Goal: Use online tool/utility: Utilize a website feature to perform a specific function

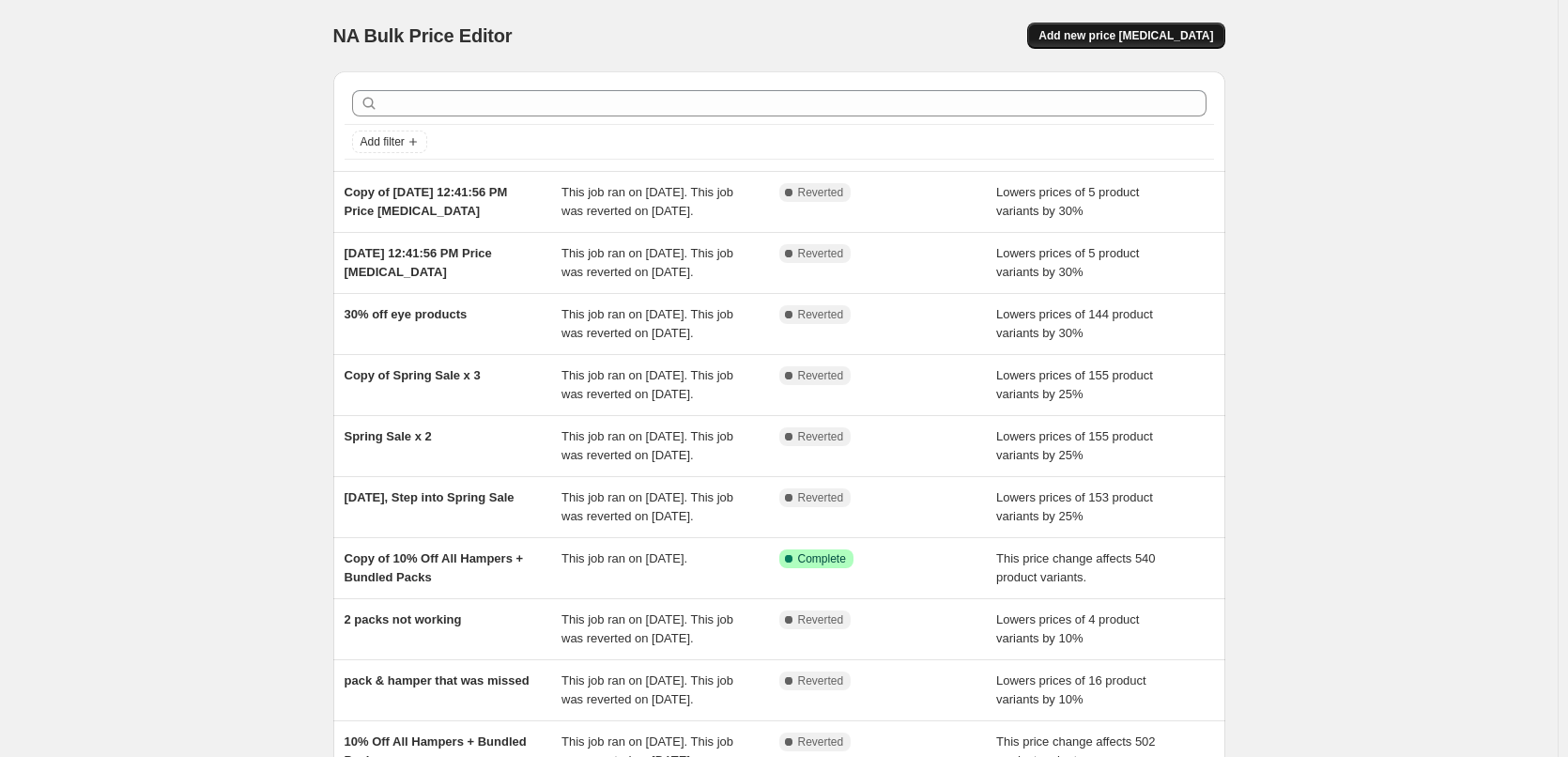
click at [1168, 34] on span "Add new price [MEDICAL_DATA]" at bounding box center [1125, 35] width 175 height 15
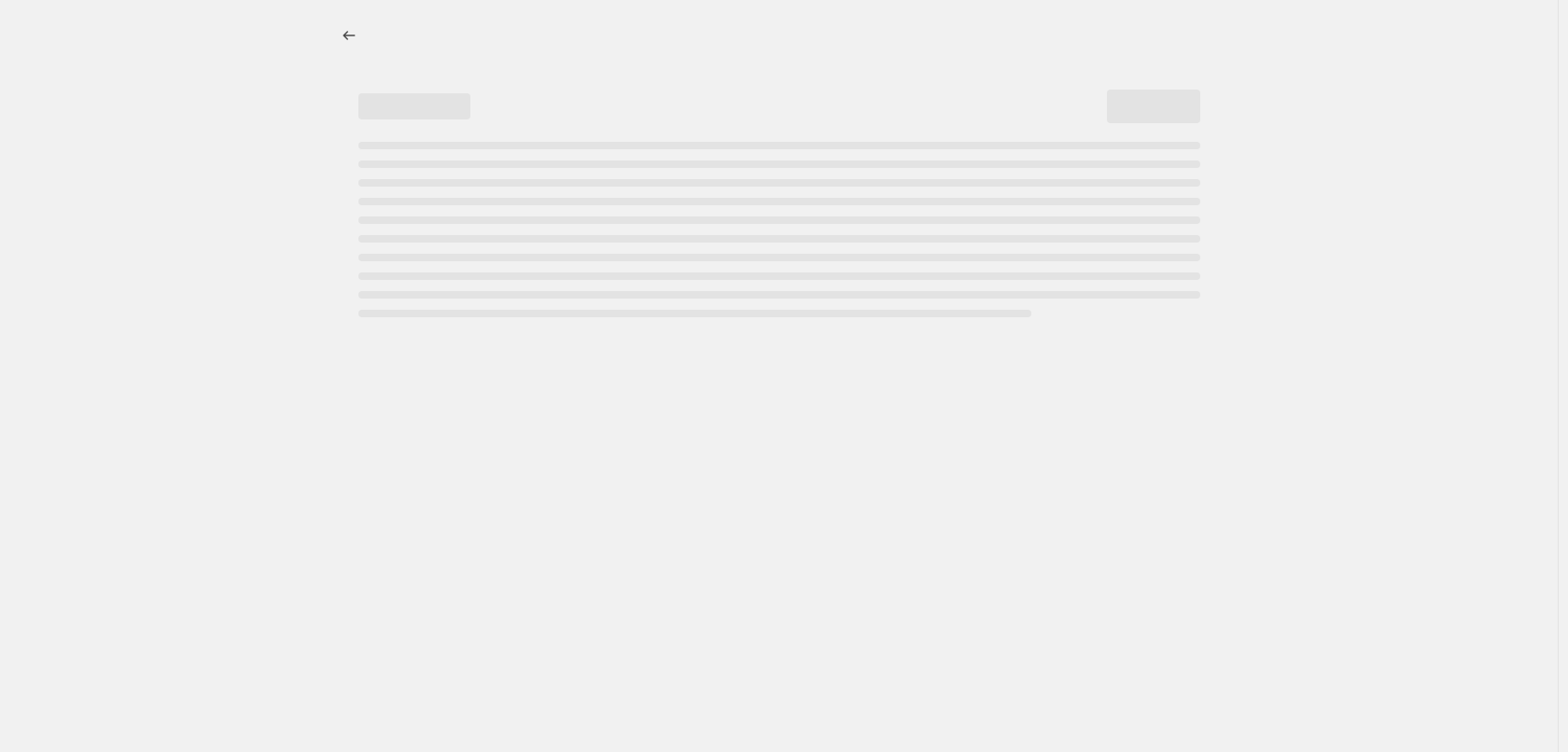
select select "percentage"
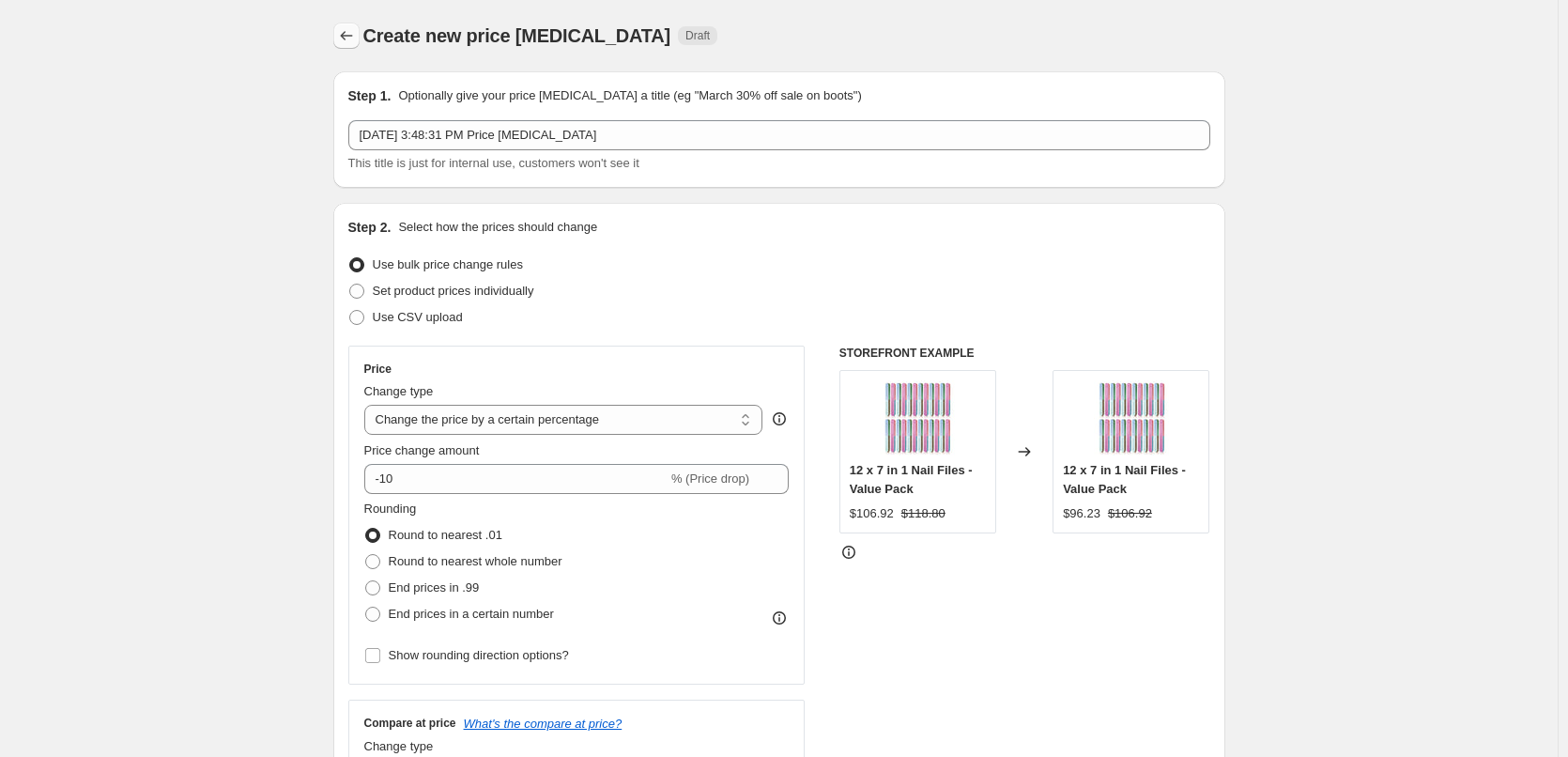
click at [341, 33] on icon "Price change jobs" at bounding box center [346, 35] width 19 height 19
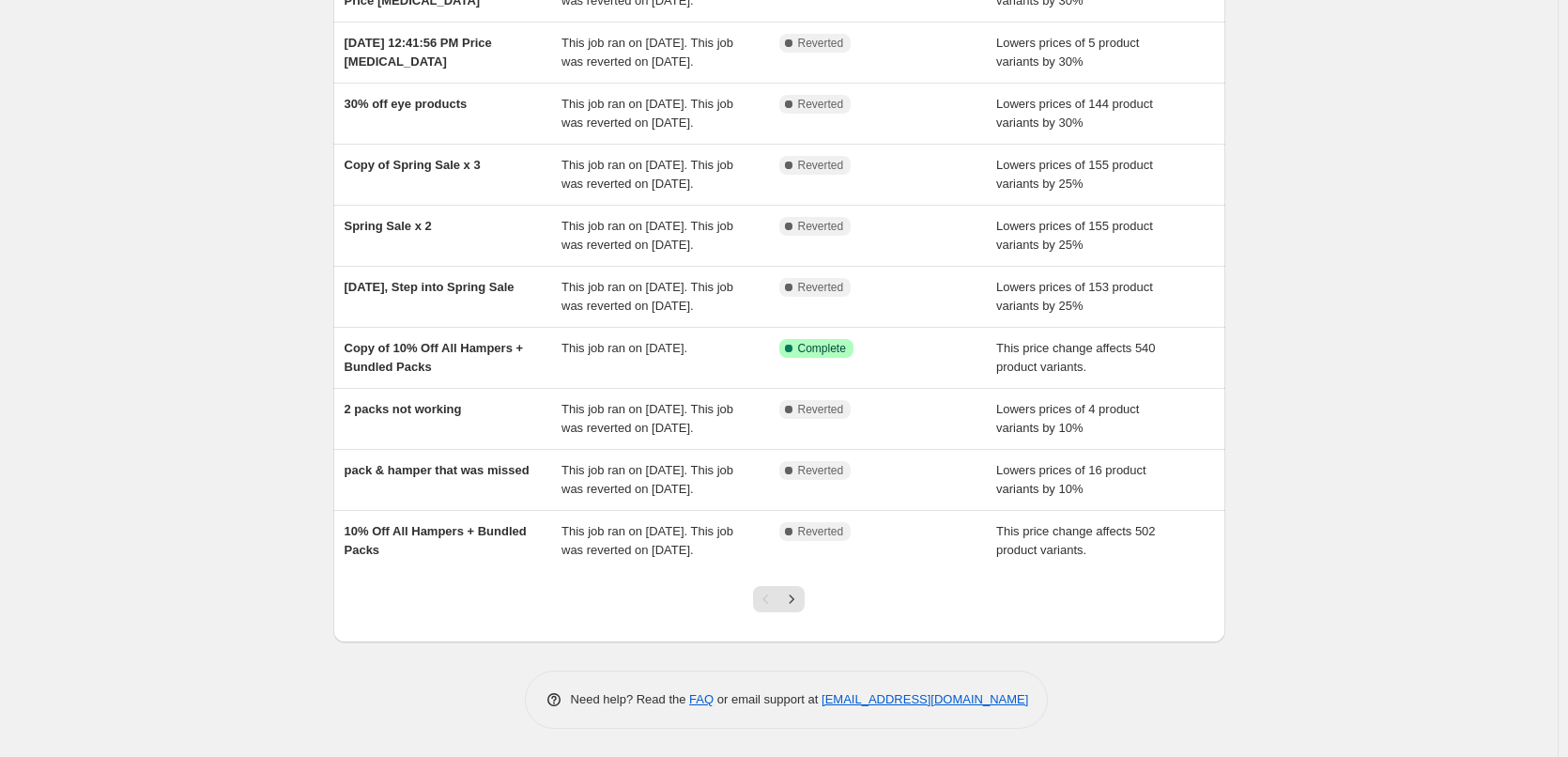
scroll to position [4, 0]
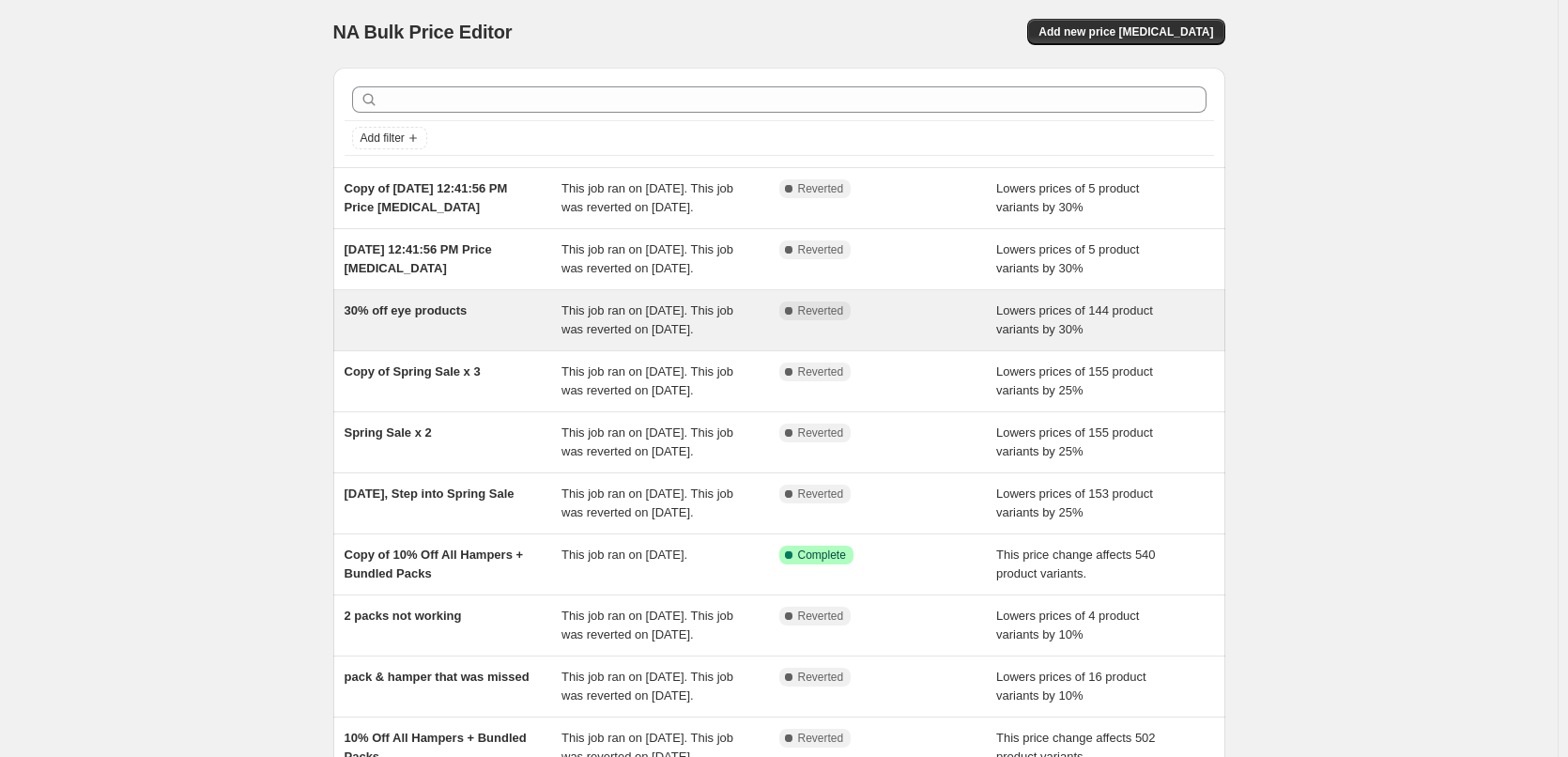
click at [410, 339] on div "30% off eye products" at bounding box center [453, 320] width 218 height 37
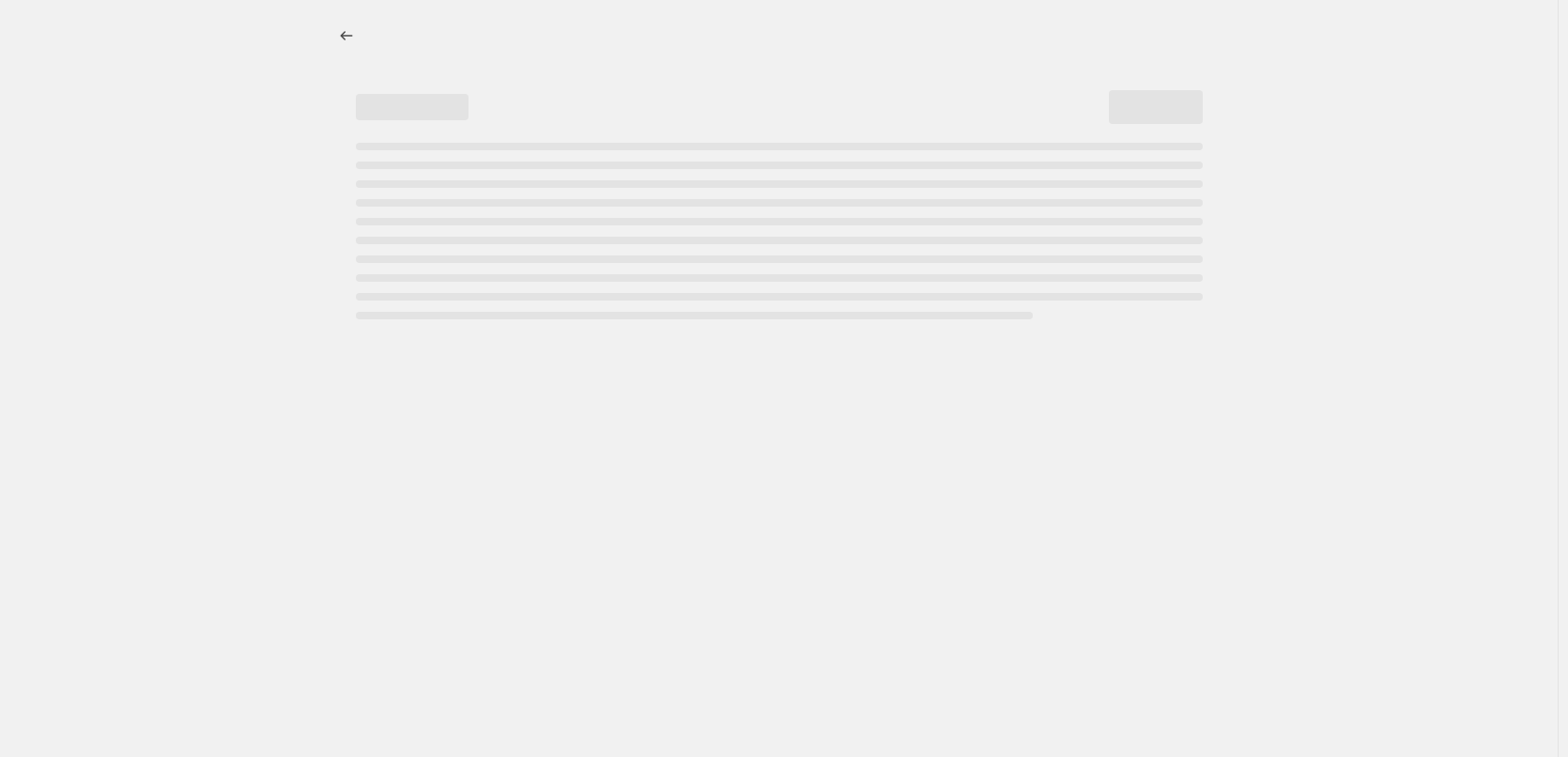
select select "percentage"
select select "collection"
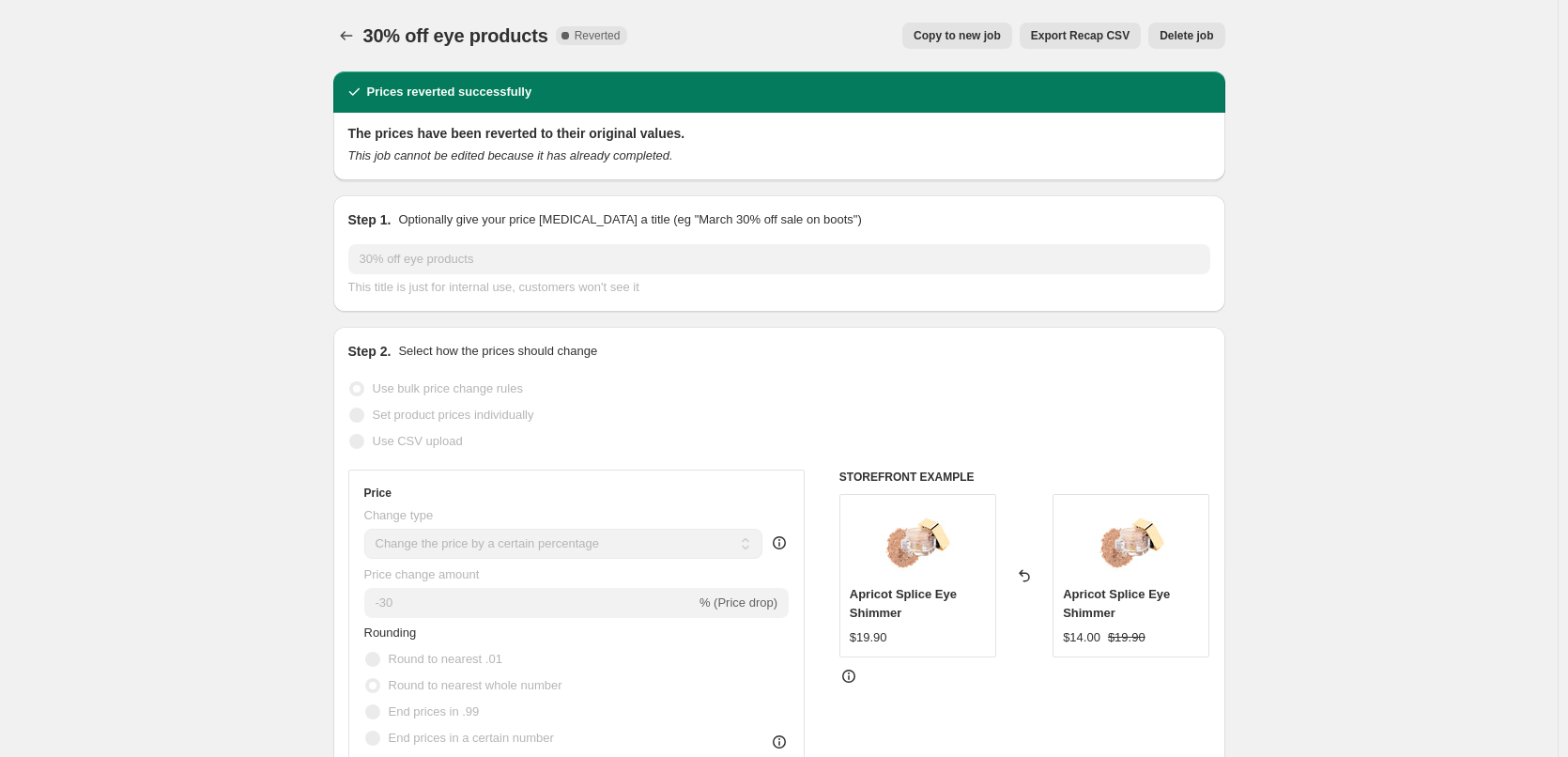
click at [954, 33] on span "Copy to new job" at bounding box center [956, 35] width 87 height 15
select select "percentage"
select select "collection"
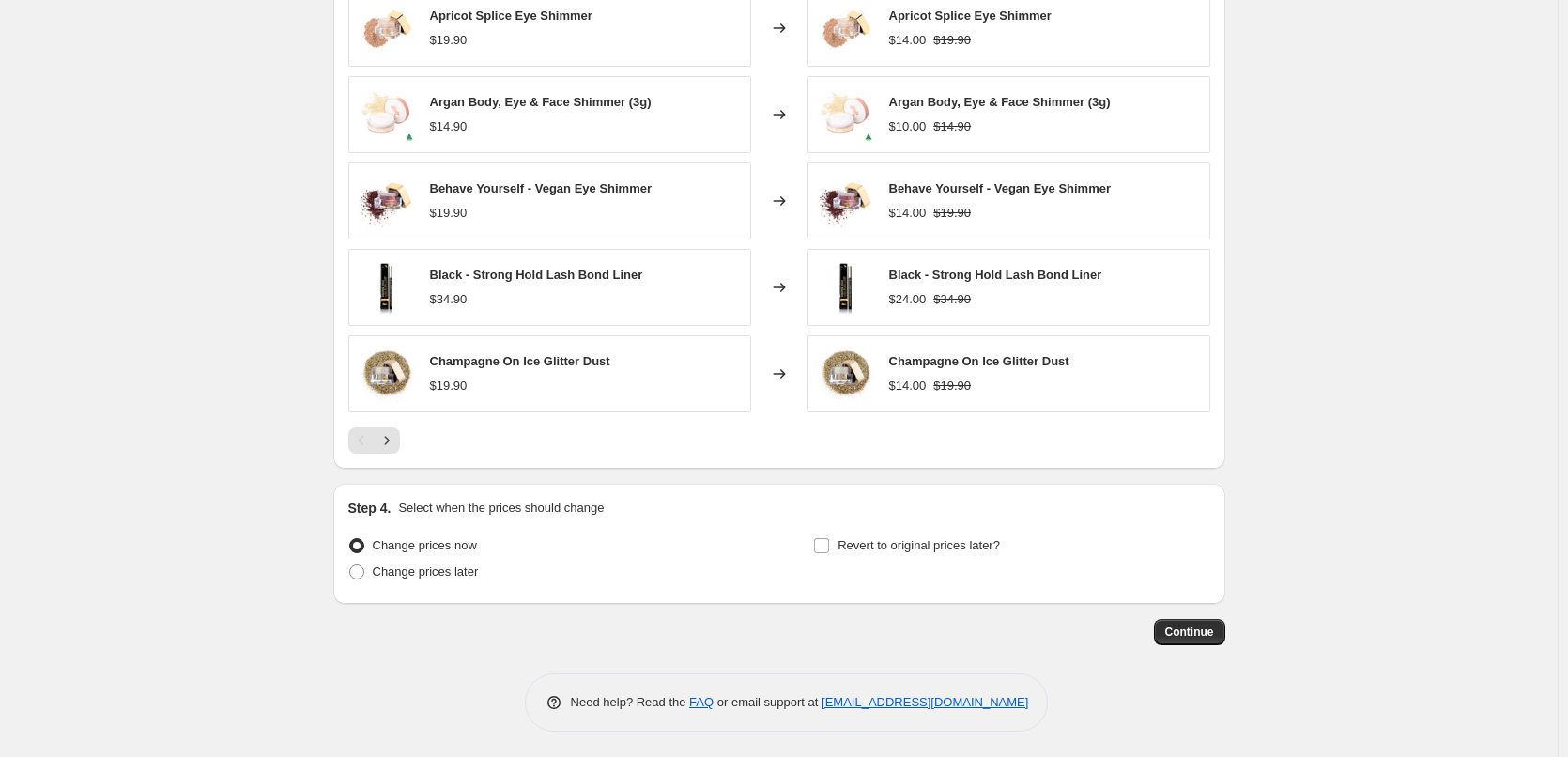
scroll to position [1332, 0]
click at [829, 540] on input "Revert to original prices later?" at bounding box center [822, 542] width 15 height 15
checkbox input "true"
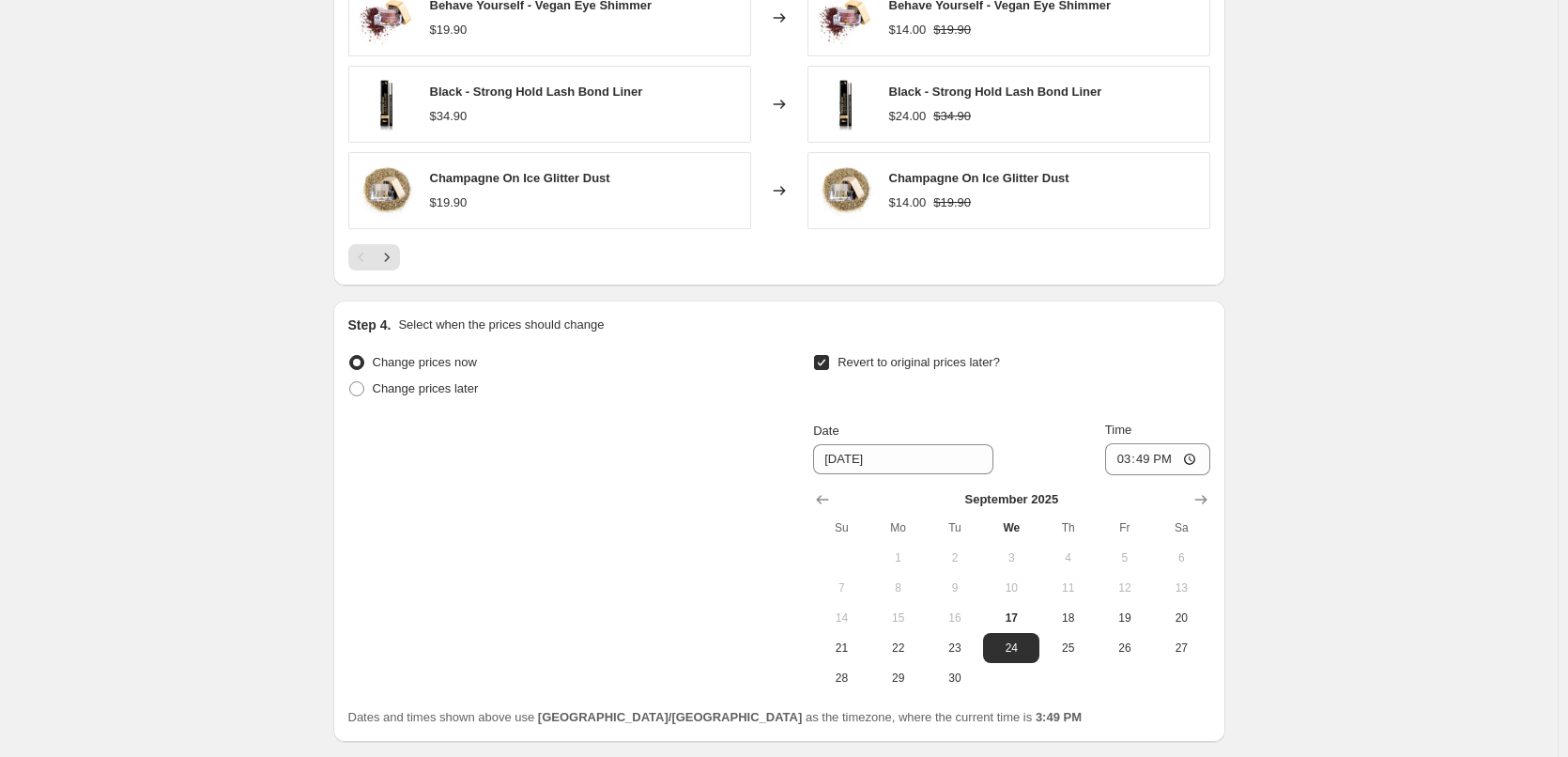
scroll to position [1520, 0]
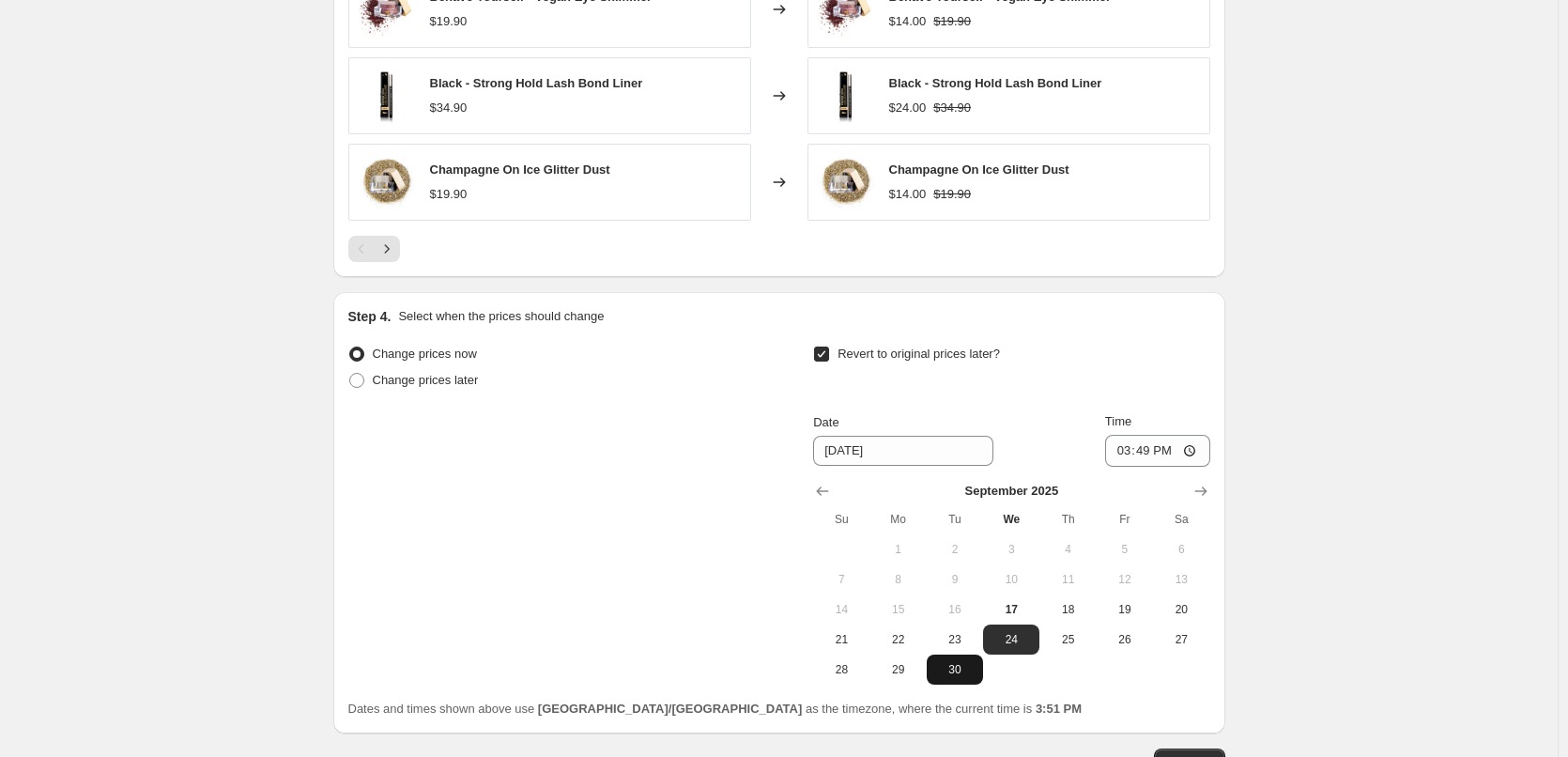
click at [956, 669] on span "30" at bounding box center [955, 669] width 41 height 15
click at [1172, 452] on input "15:49" at bounding box center [1159, 450] width 106 height 32
click at [1141, 452] on input "15:49" at bounding box center [1159, 450] width 106 height 32
click at [1134, 454] on input "15:49" at bounding box center [1159, 450] width 106 height 32
click at [1128, 455] on input "15:49" at bounding box center [1159, 450] width 106 height 32
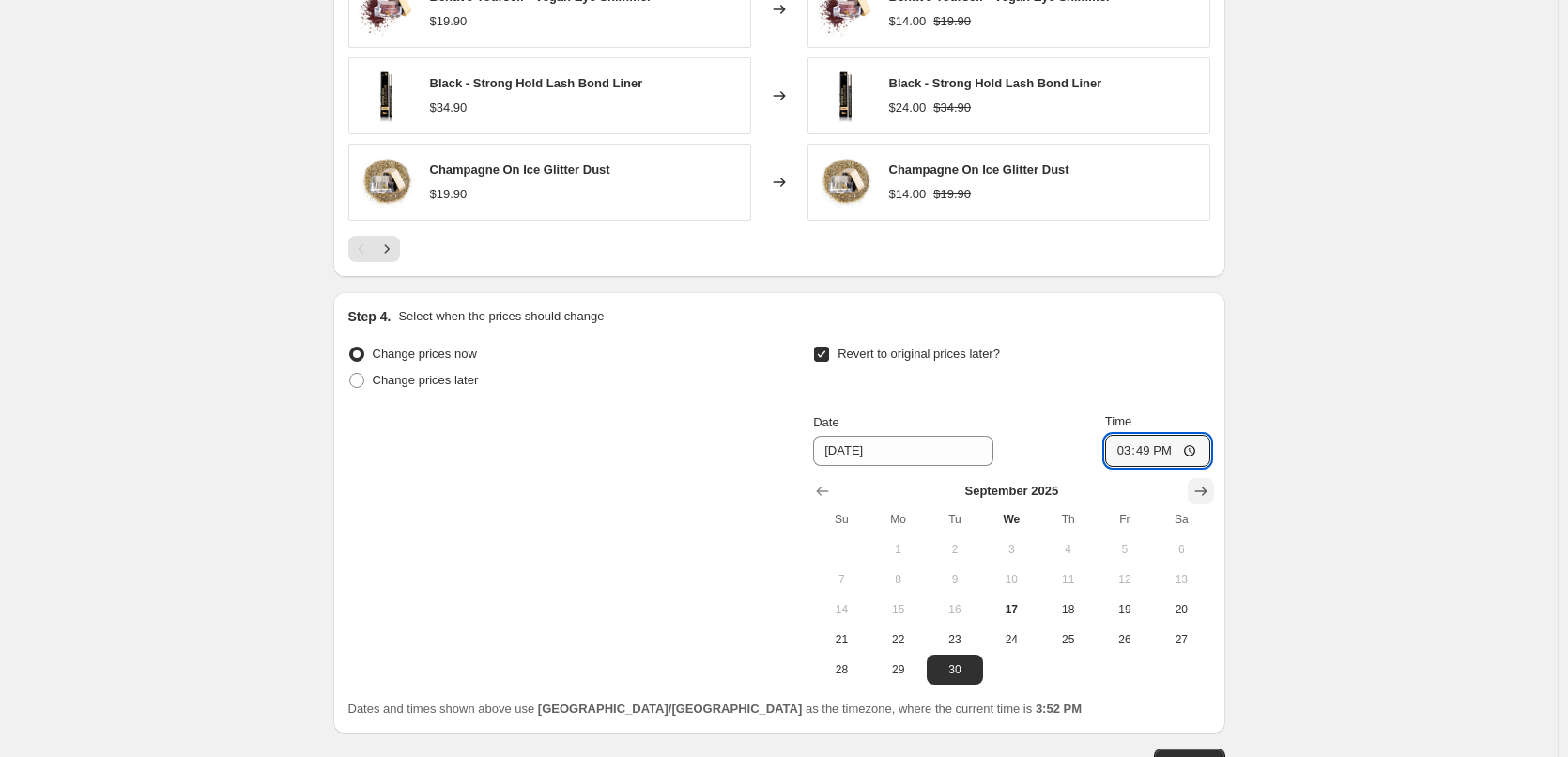
click at [1207, 485] on icon "Show next month, October 2025" at bounding box center [1201, 490] width 19 height 19
click at [1003, 554] on span "1" at bounding box center [1011, 549] width 41 height 15
type input "[DATE]"
click at [1155, 449] on input "15:49" at bounding box center [1159, 450] width 106 height 32
click at [1193, 451] on input "15:49" at bounding box center [1159, 450] width 106 height 32
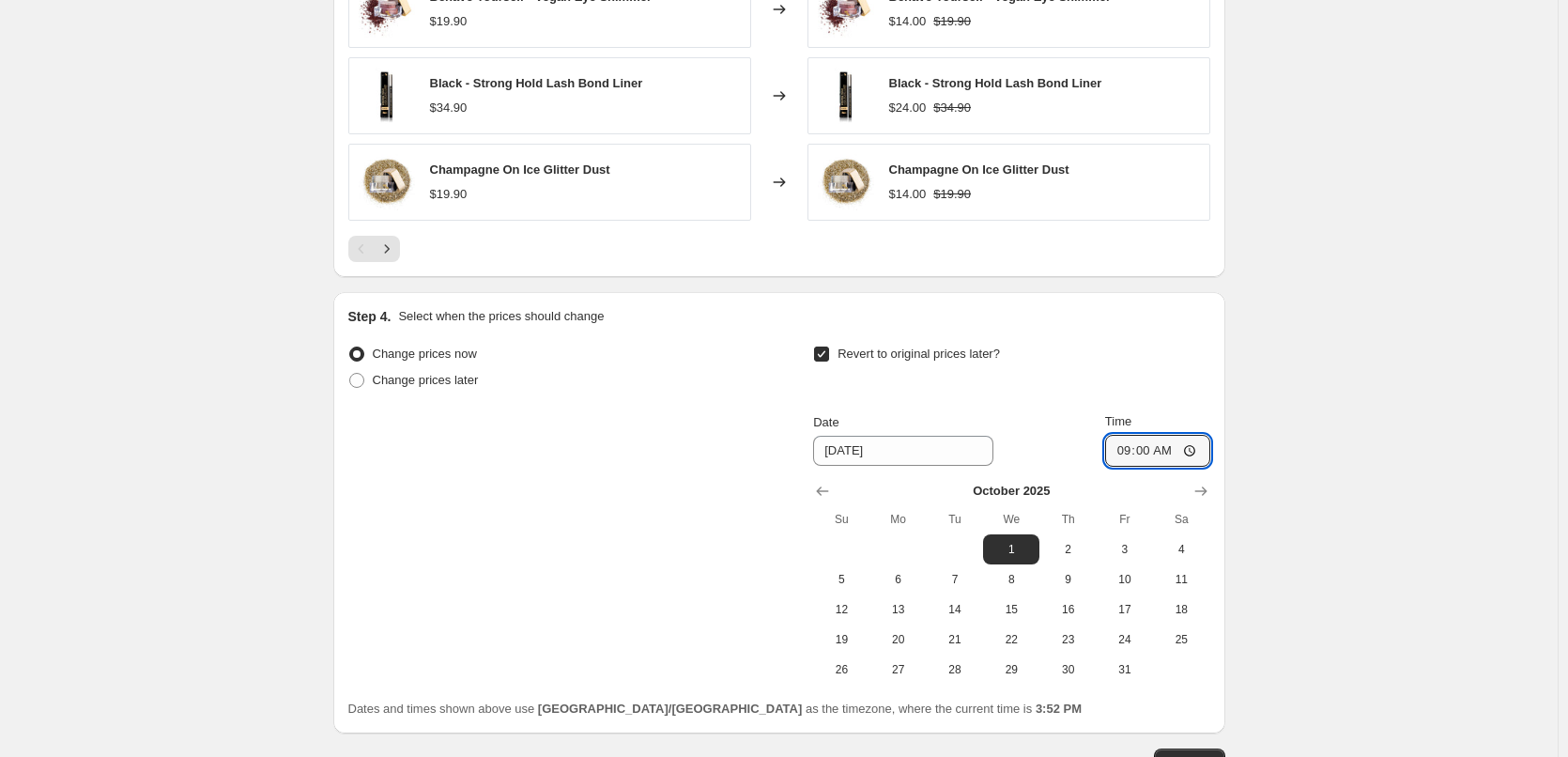
type input "09:00"
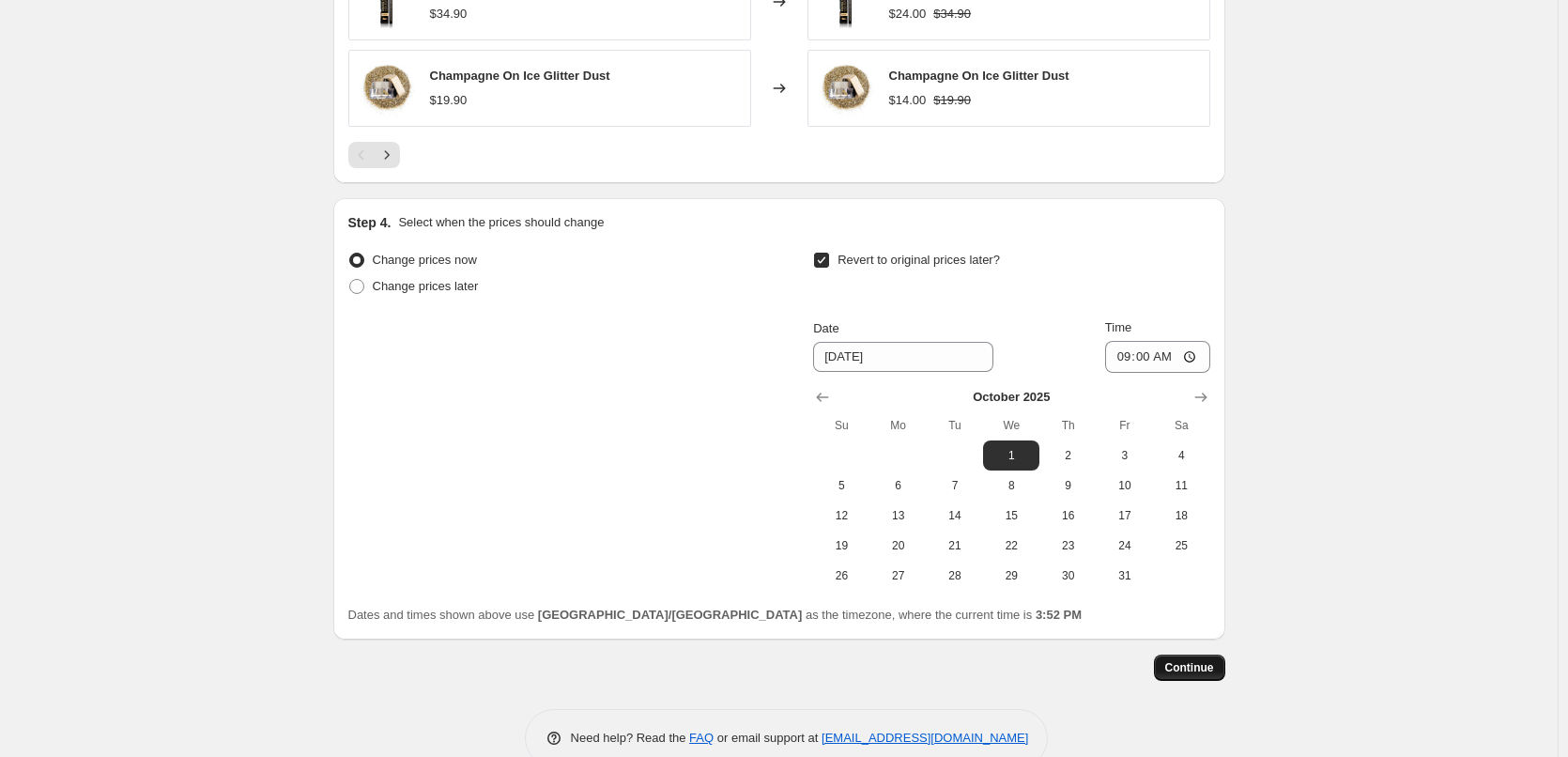
click at [1204, 669] on span "Continue" at bounding box center [1190, 667] width 49 height 15
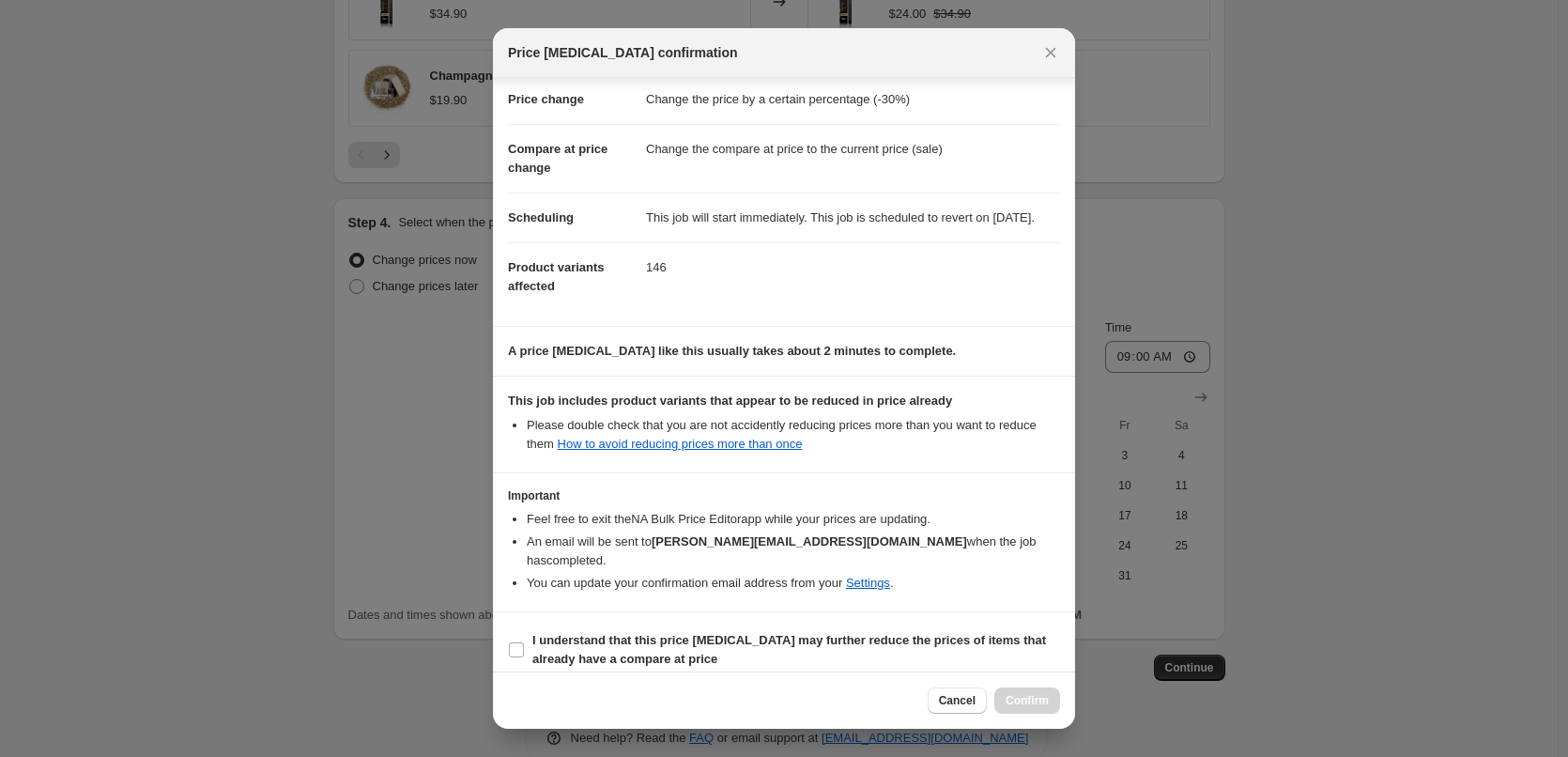
scroll to position [53, 0]
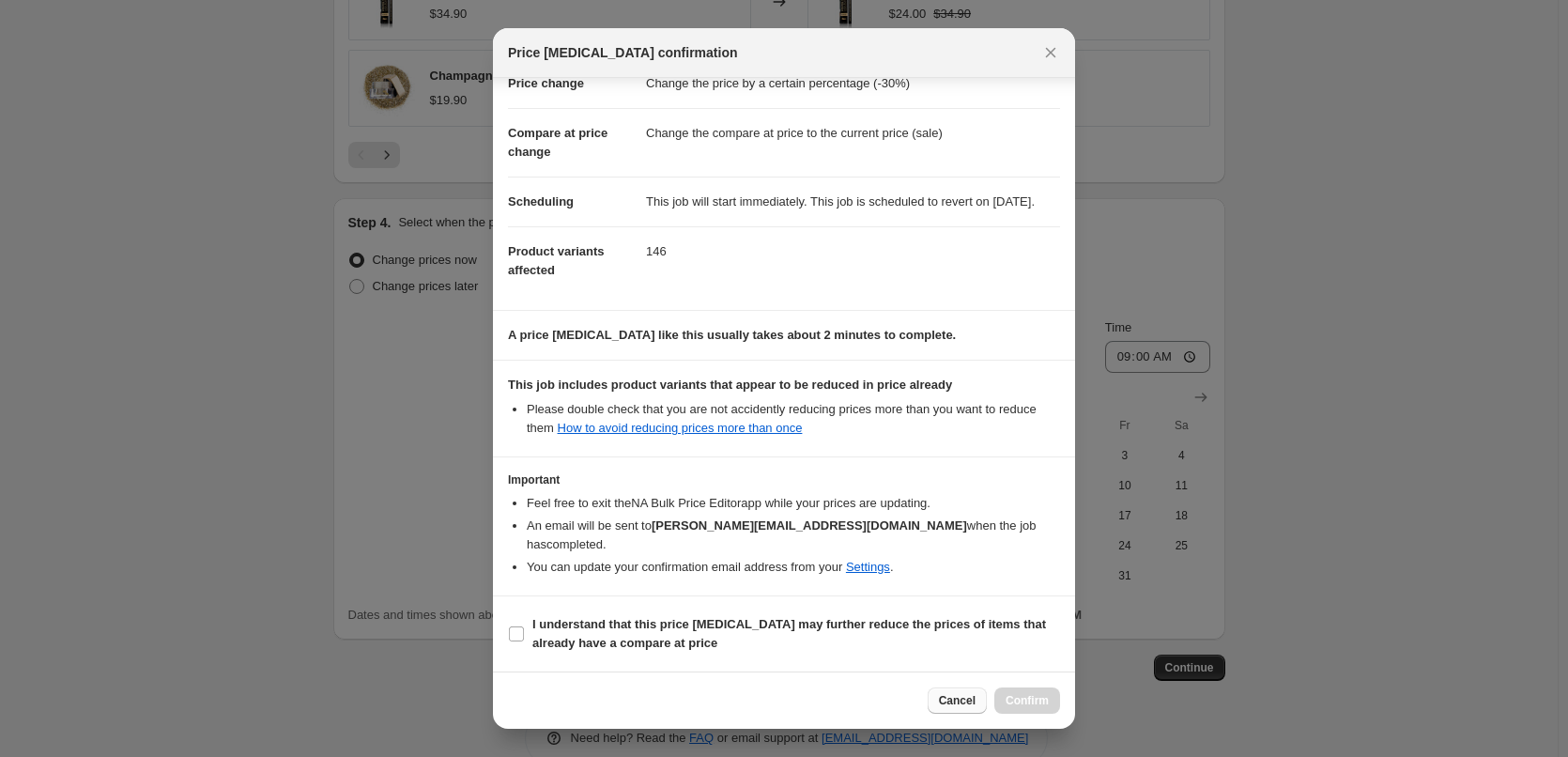
click at [947, 700] on span "Cancel" at bounding box center [956, 699] width 36 height 15
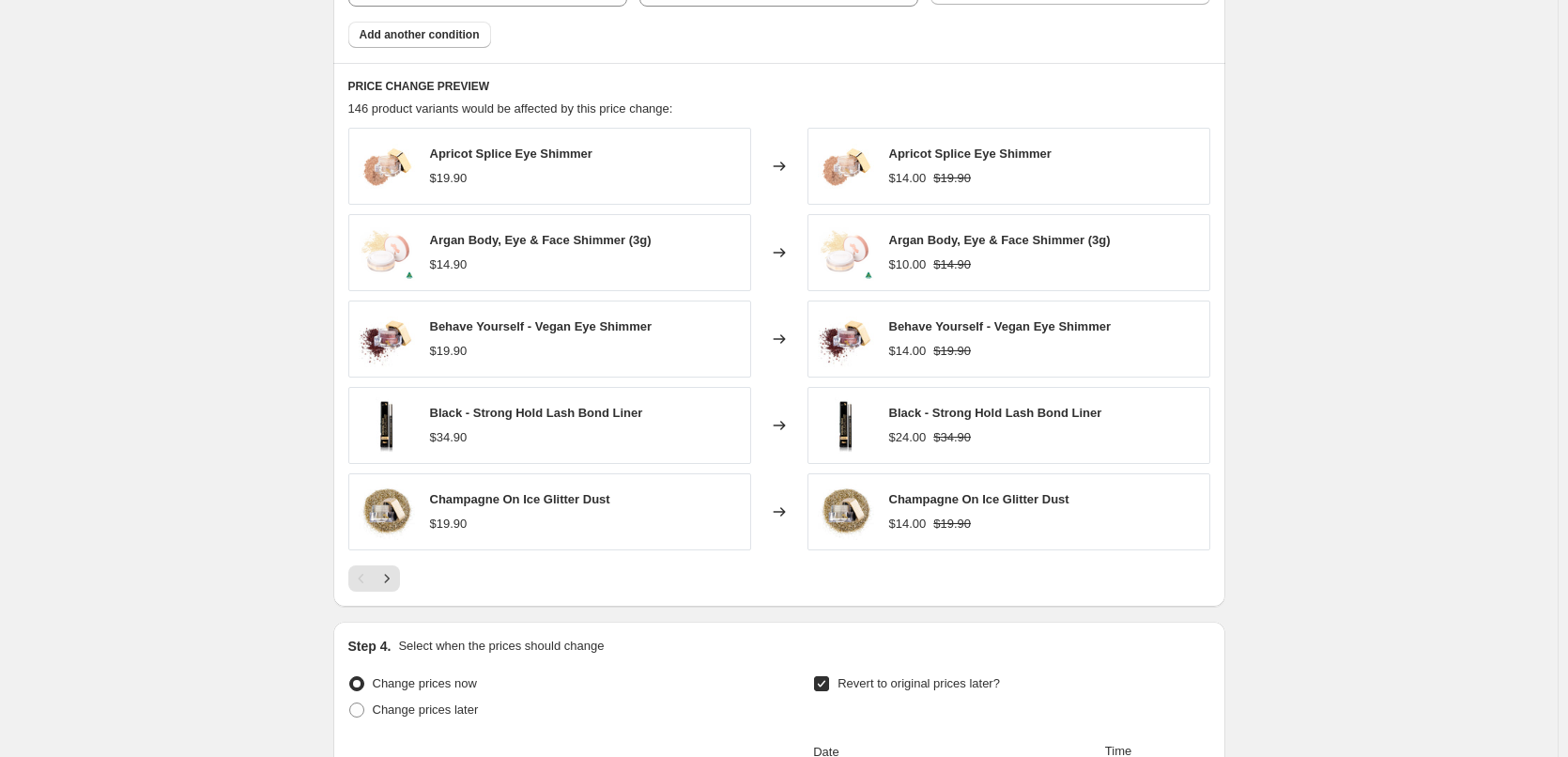
scroll to position [1239, 0]
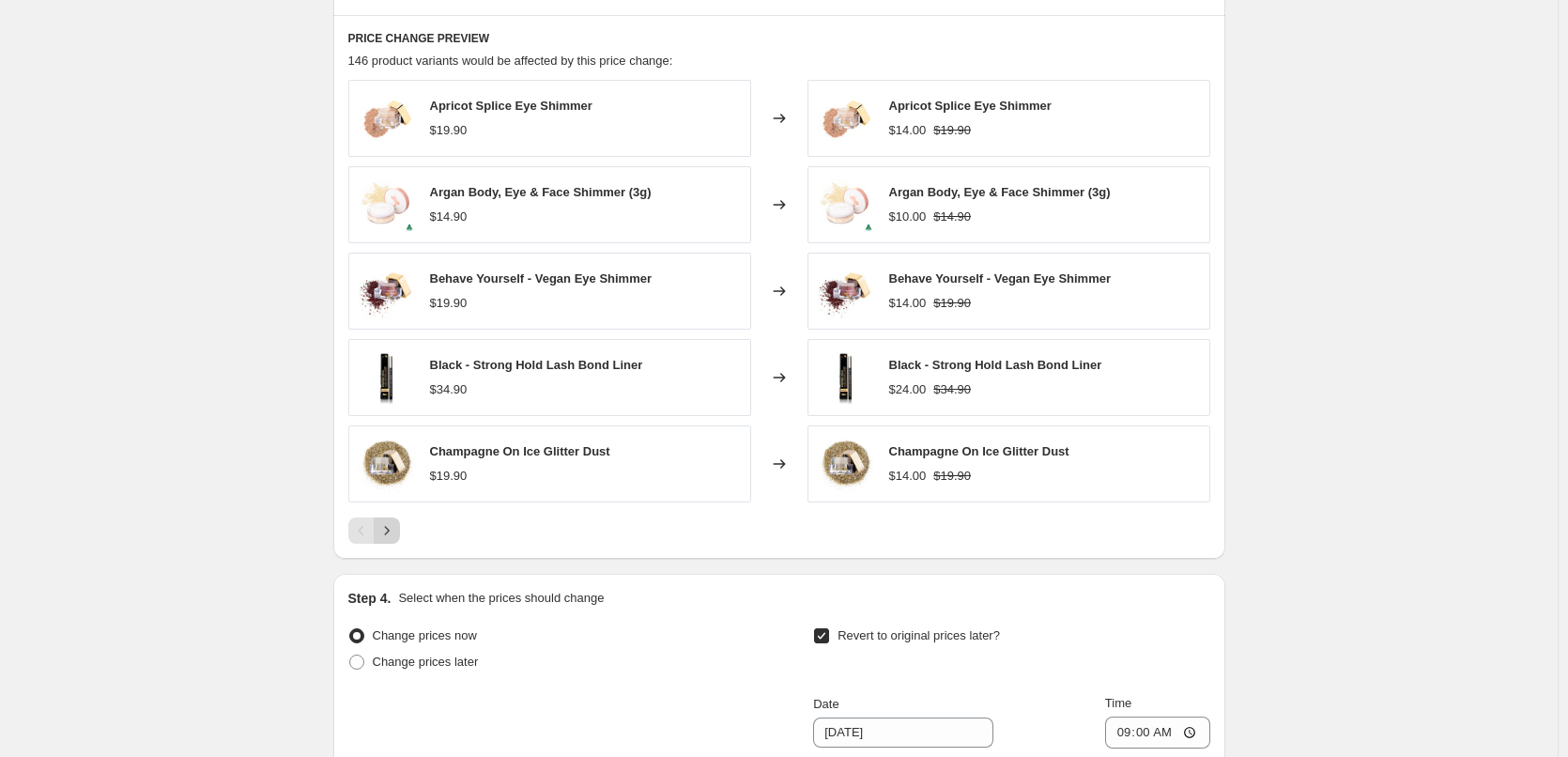
click at [386, 532] on icon "Next" at bounding box center [386, 530] width 19 height 19
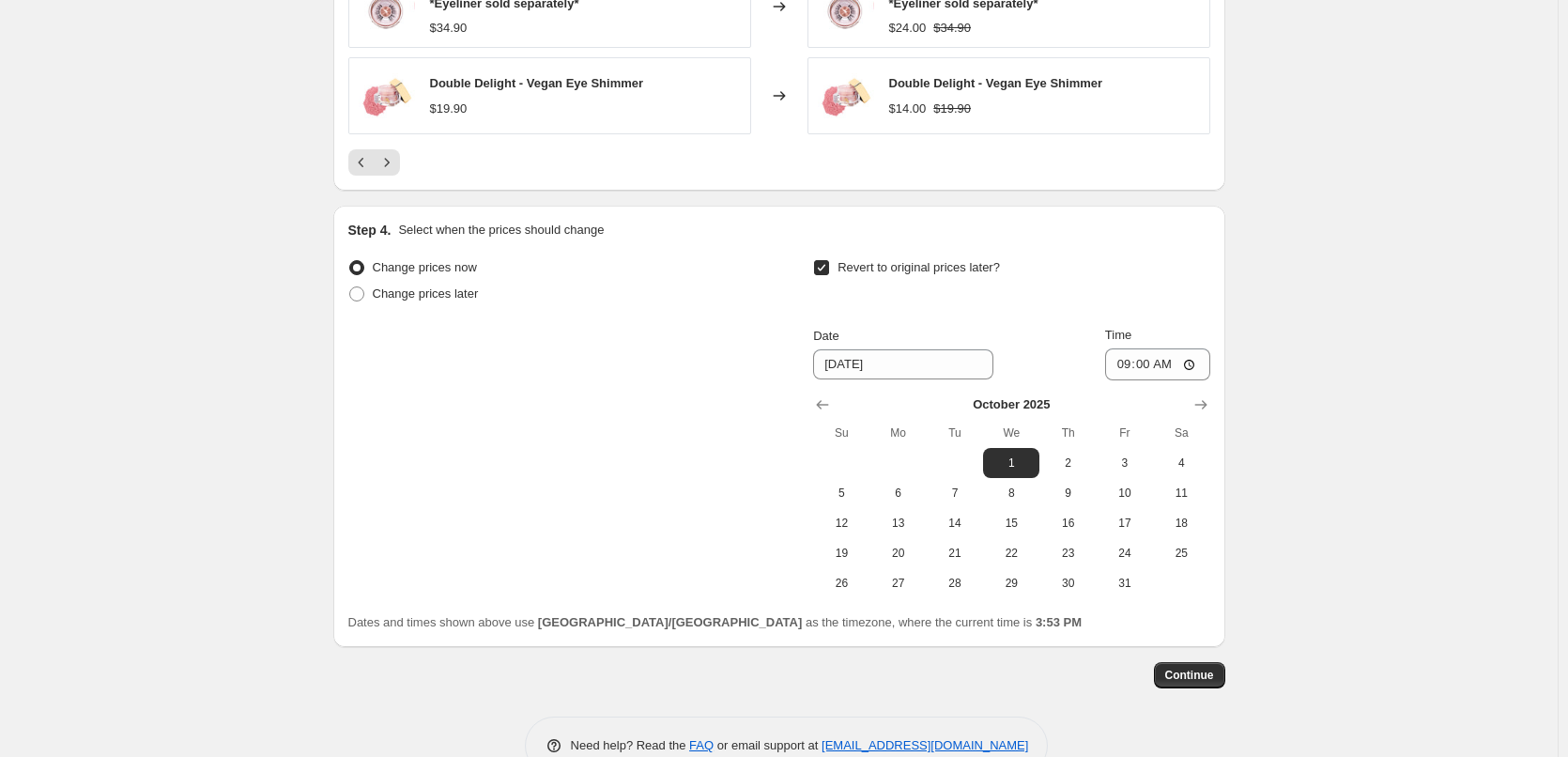
scroll to position [1615, 0]
click at [1191, 674] on span "Continue" at bounding box center [1190, 673] width 49 height 15
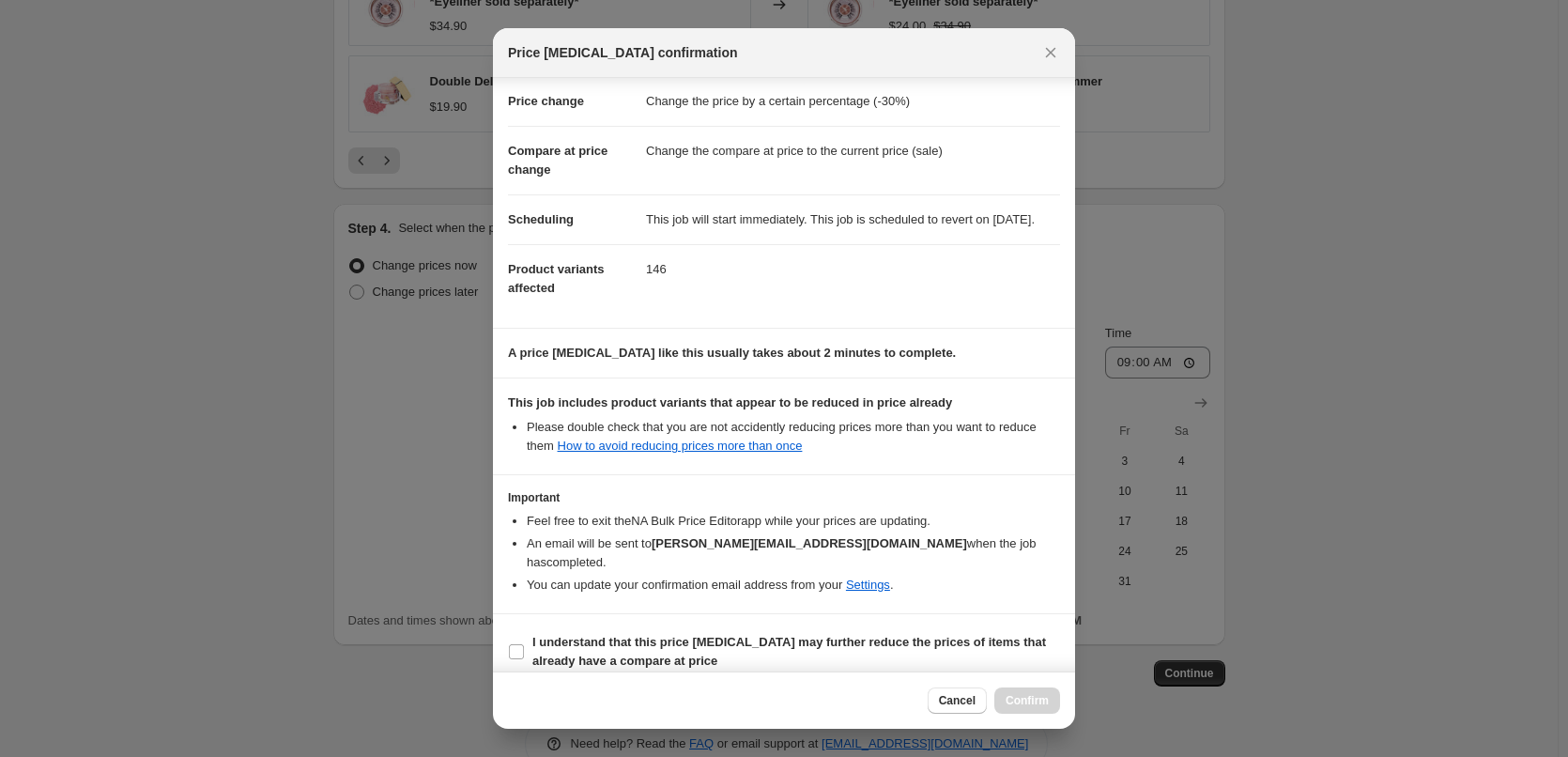
scroll to position [53, 0]
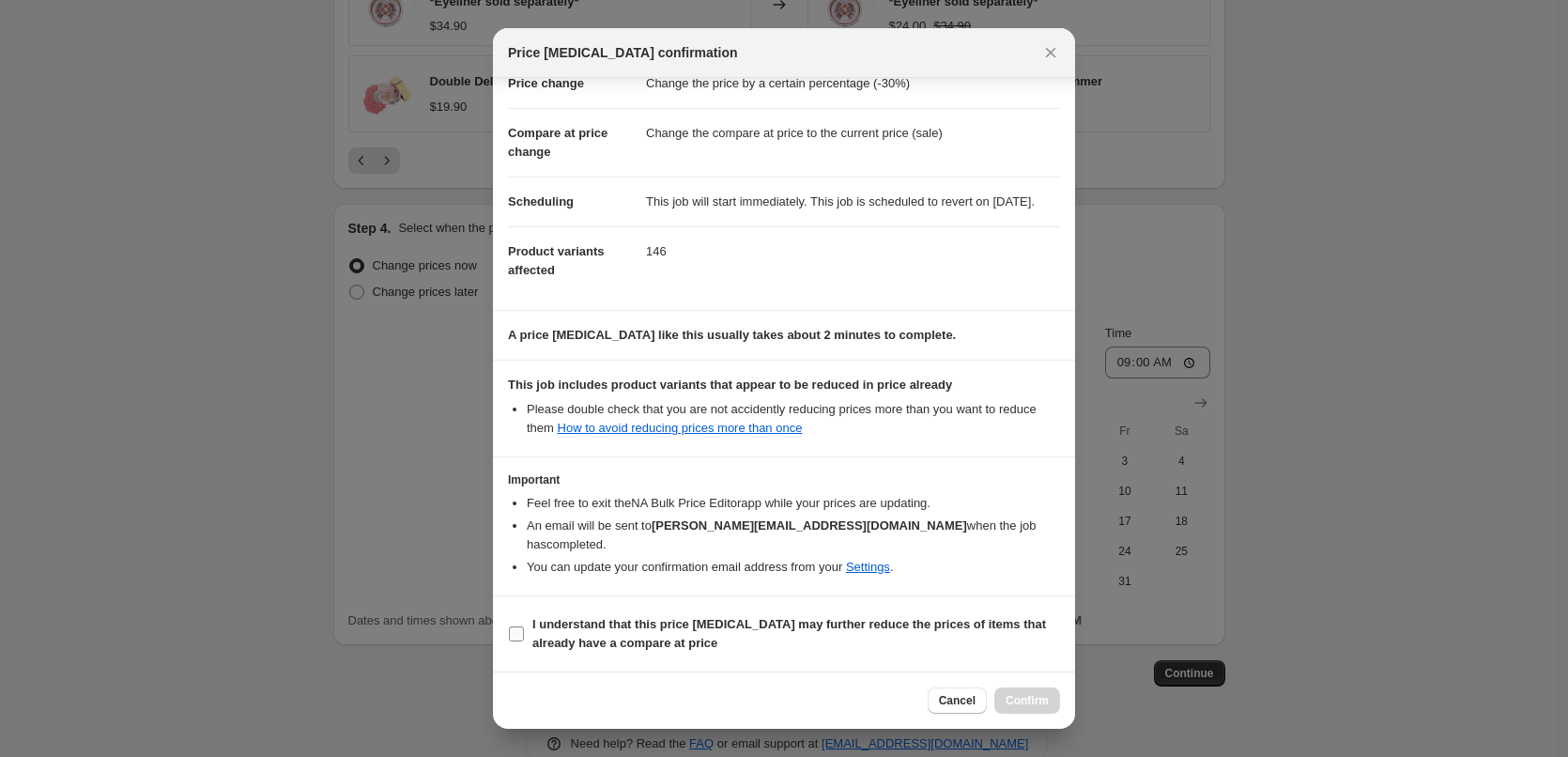
click at [515, 632] on input "I understand that this price [MEDICAL_DATA] may further reduce the prices of it…" at bounding box center [516, 633] width 15 height 15
checkbox input "true"
click at [1008, 697] on span "Confirm" at bounding box center [1028, 699] width 43 height 15
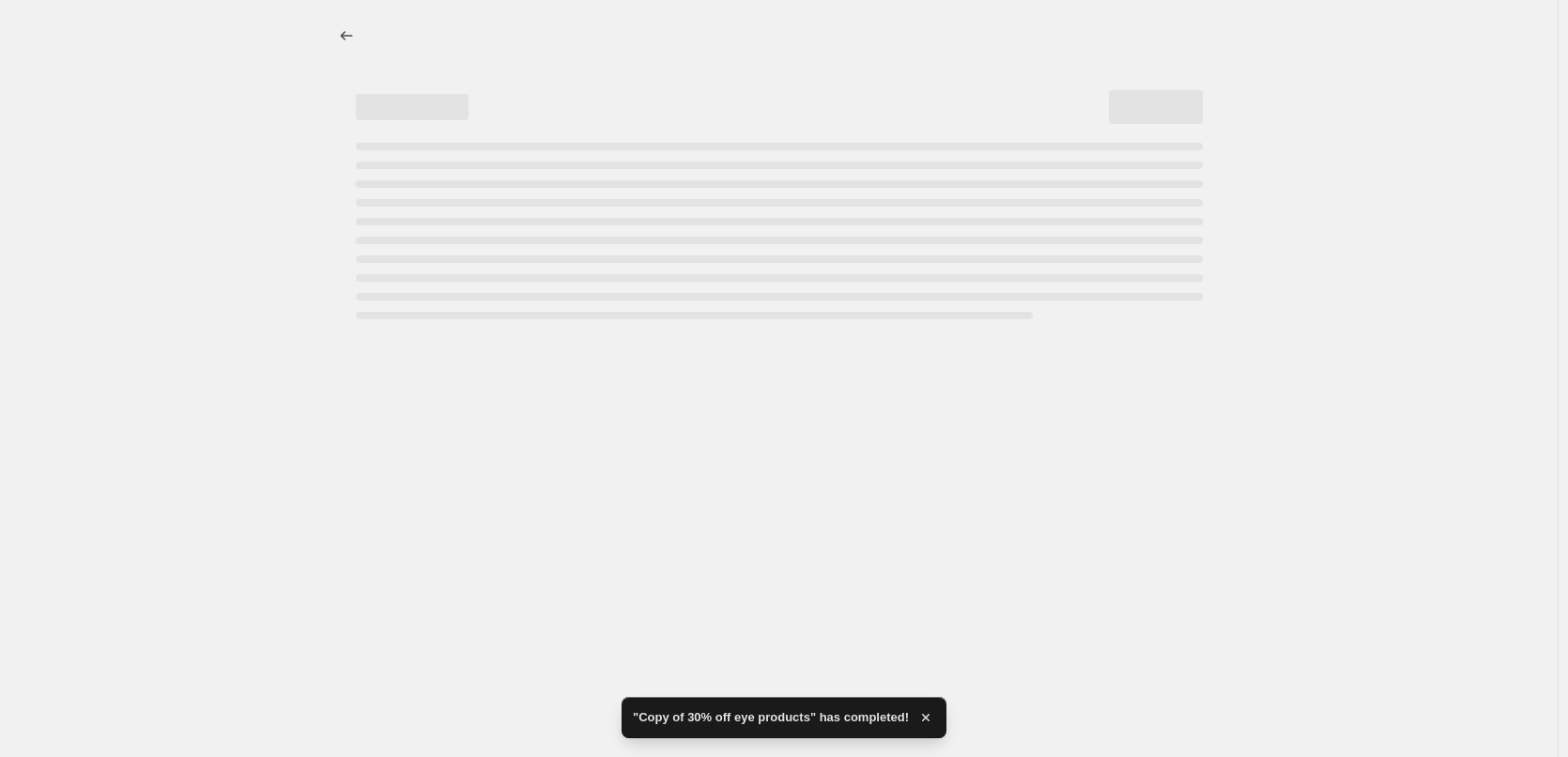
select select "percentage"
select select "collection"
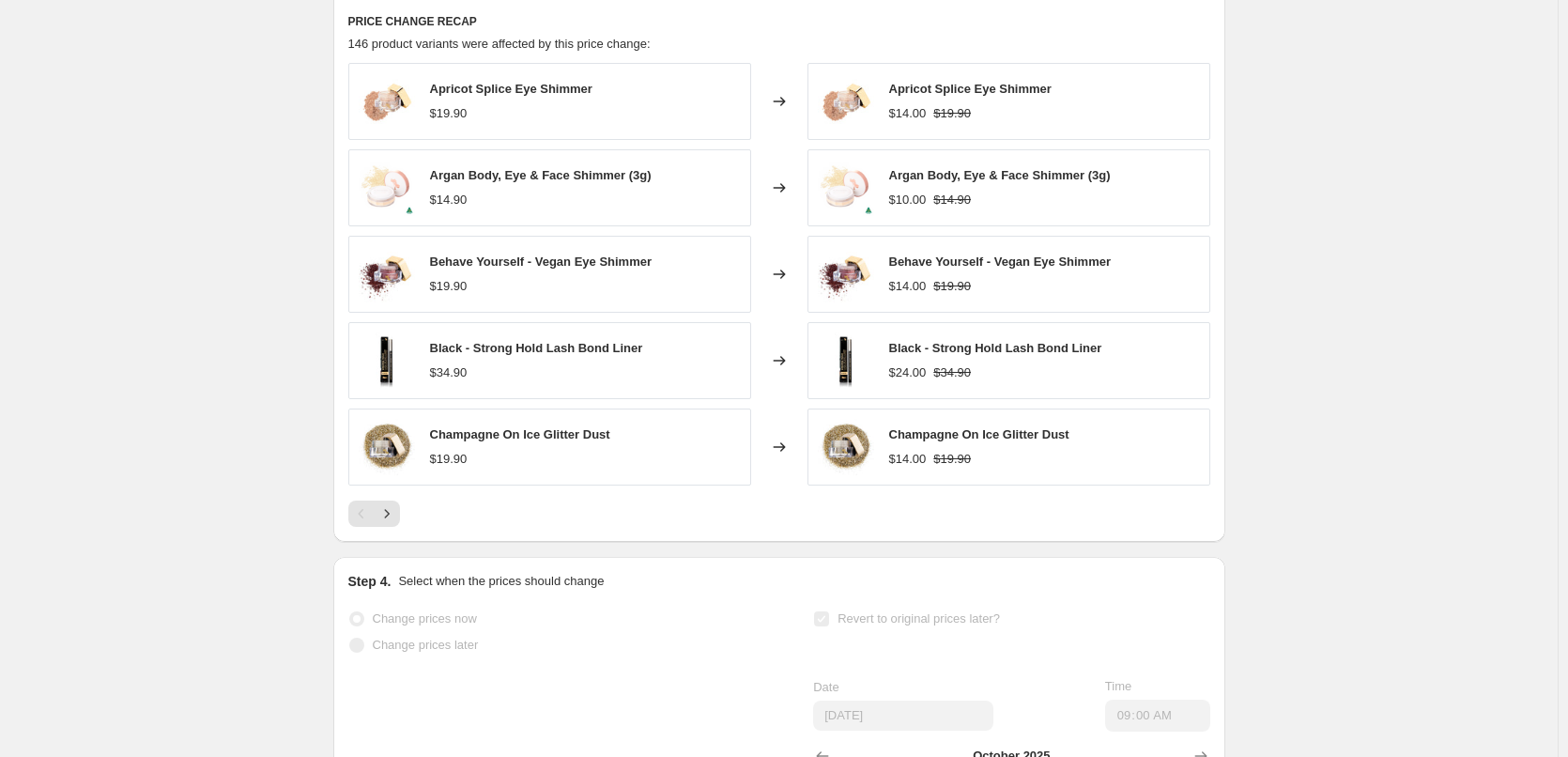
scroll to position [1153, 0]
